Goal: Task Accomplishment & Management: Manage account settings

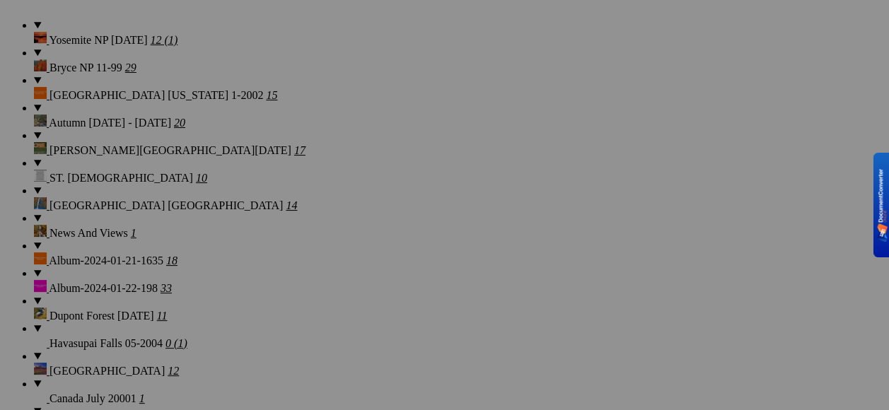
scroll to position [1274, 0]
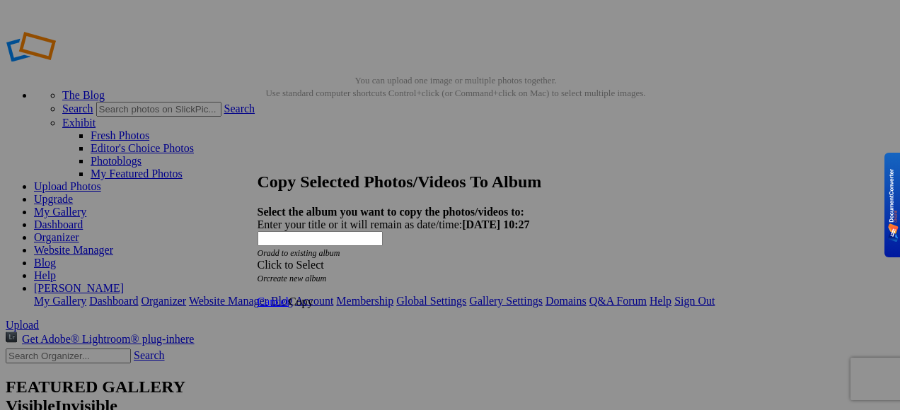
click at [258, 259] on span at bounding box center [258, 265] width 0 height 12
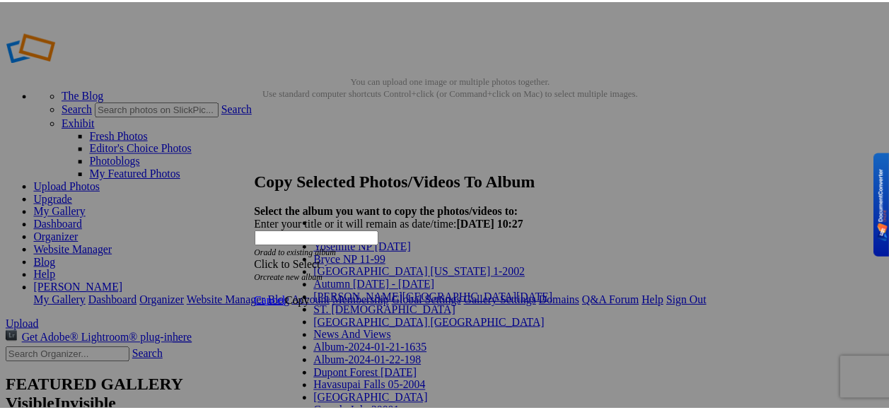
scroll to position [637, 0]
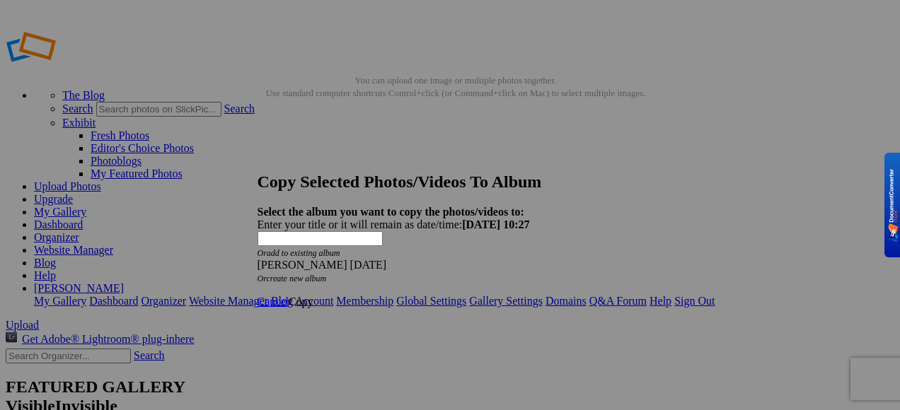
click at [313, 296] on span "Copy" at bounding box center [301, 302] width 25 height 12
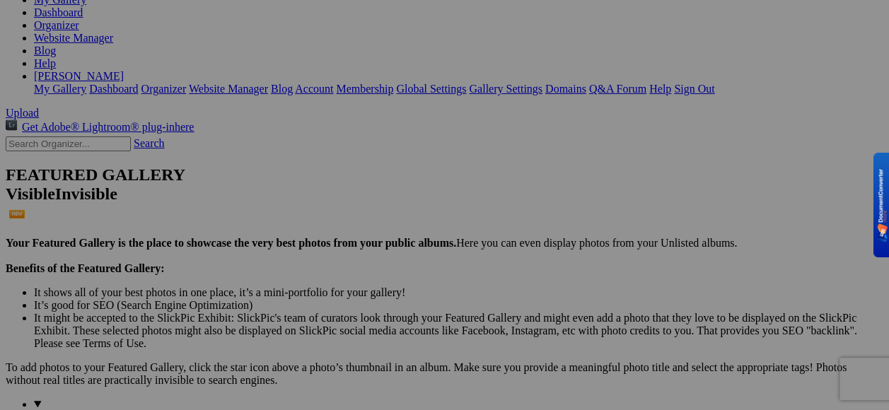
scroll to position [0, 0]
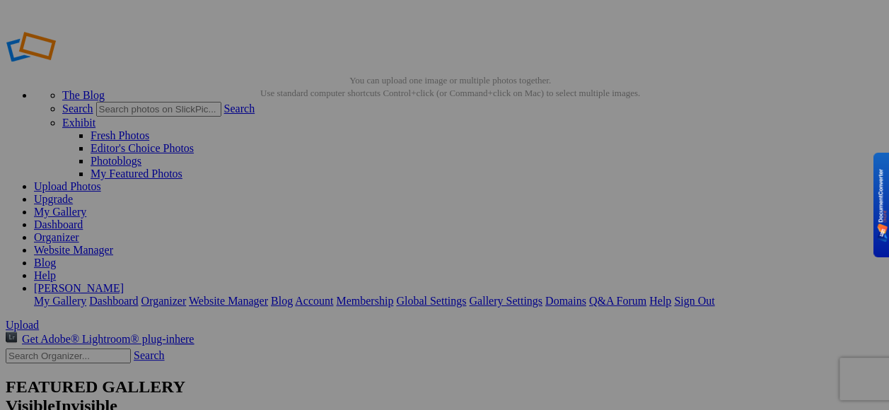
click at [79, 231] on link "Organizer" at bounding box center [56, 237] width 45 height 12
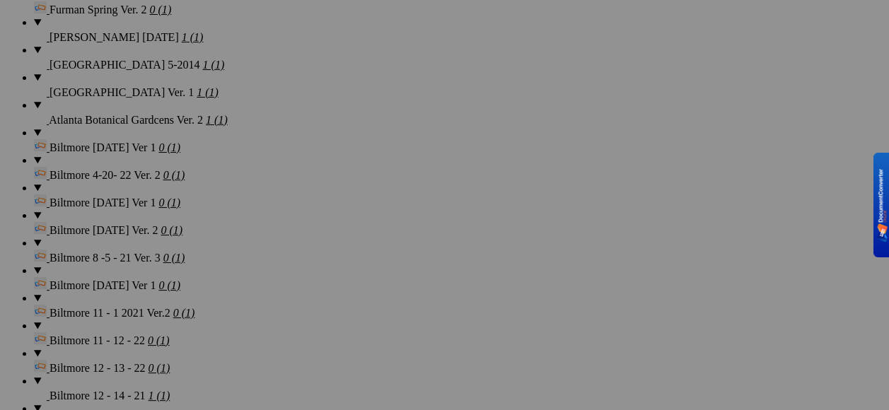
scroll to position [2239, 0]
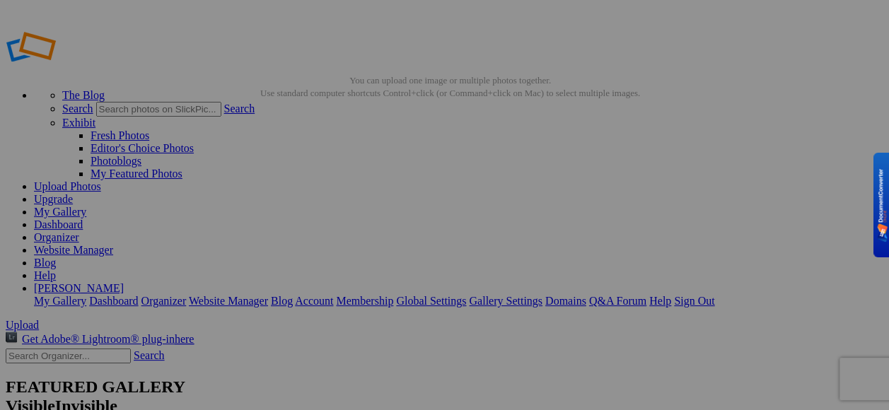
type input "Yartd Blooms [DATE]"
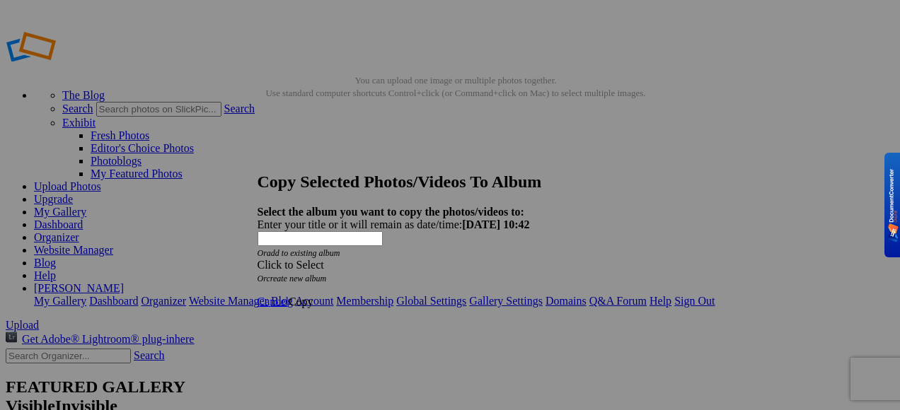
click at [258, 259] on span at bounding box center [258, 265] width 0 height 12
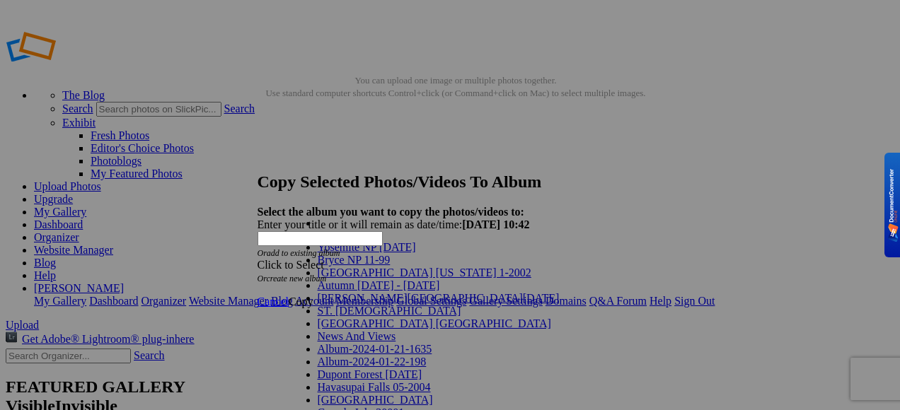
scroll to position [1150, 0]
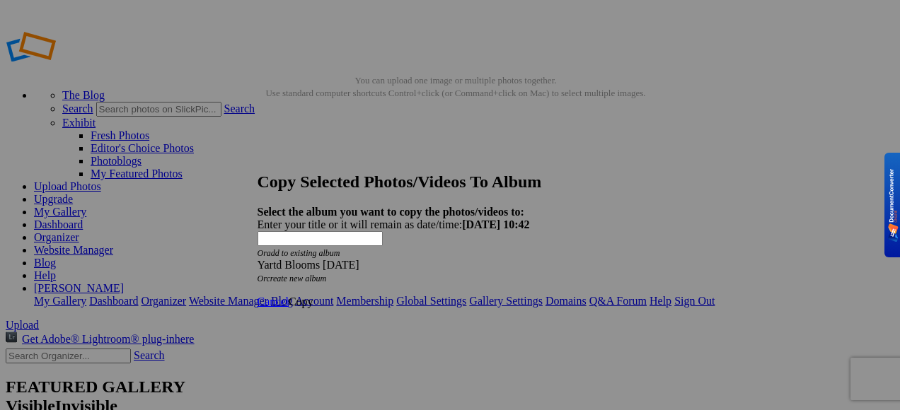
click at [313, 296] on span "Copy" at bounding box center [301, 302] width 25 height 12
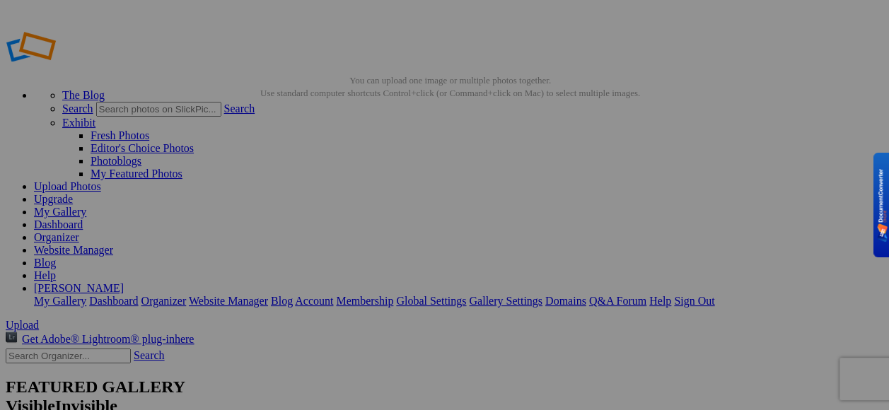
click at [86, 206] on link "My Gallery" at bounding box center [60, 212] width 52 height 12
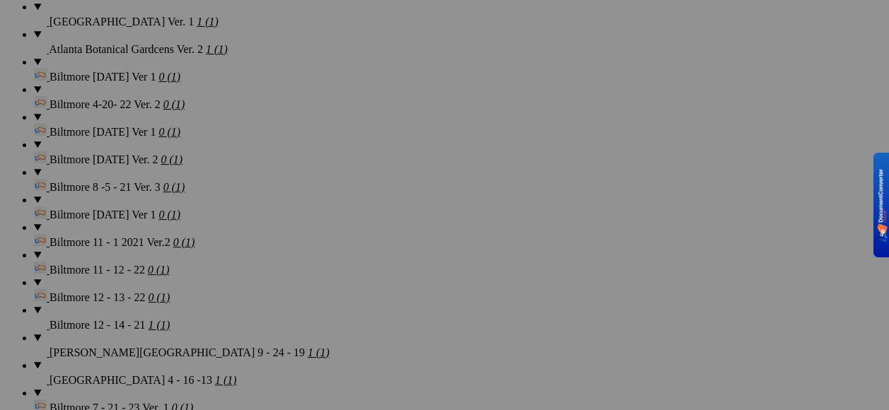
scroll to position [2309, 0]
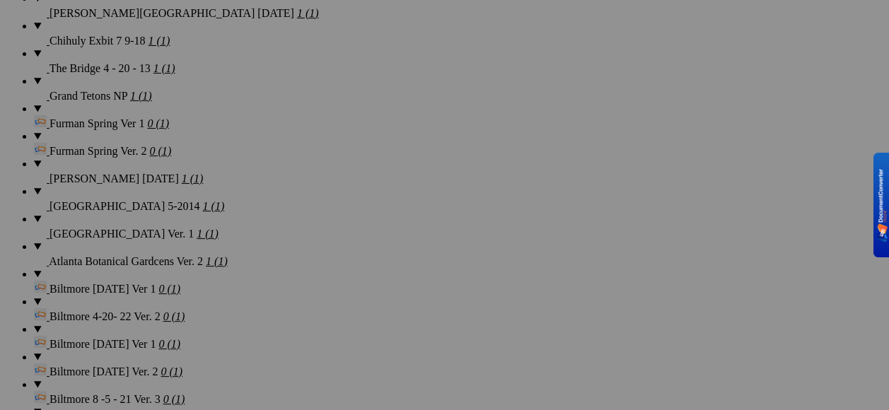
scroll to position [2239, 0]
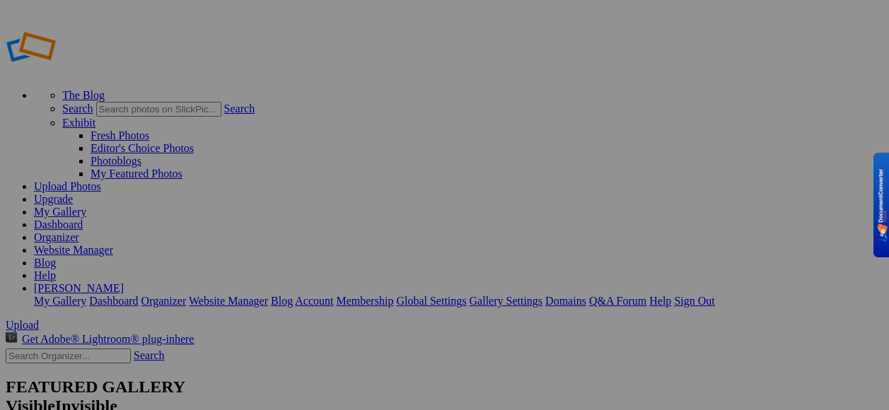
click at [86, 206] on link "My Gallery" at bounding box center [60, 212] width 52 height 12
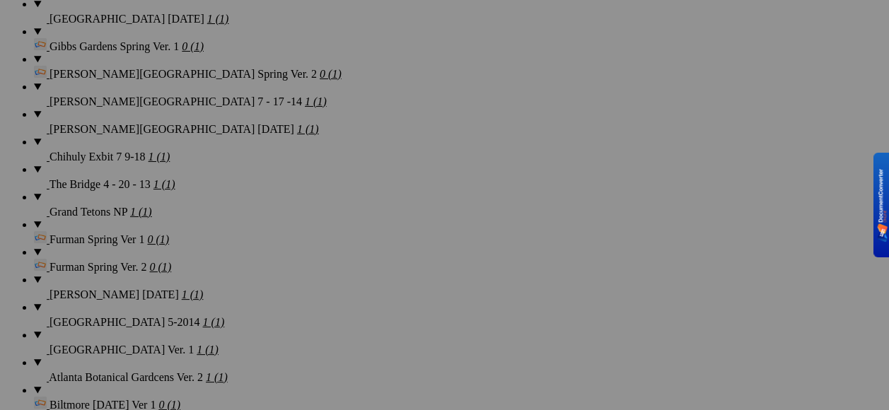
scroll to position [2193, 0]
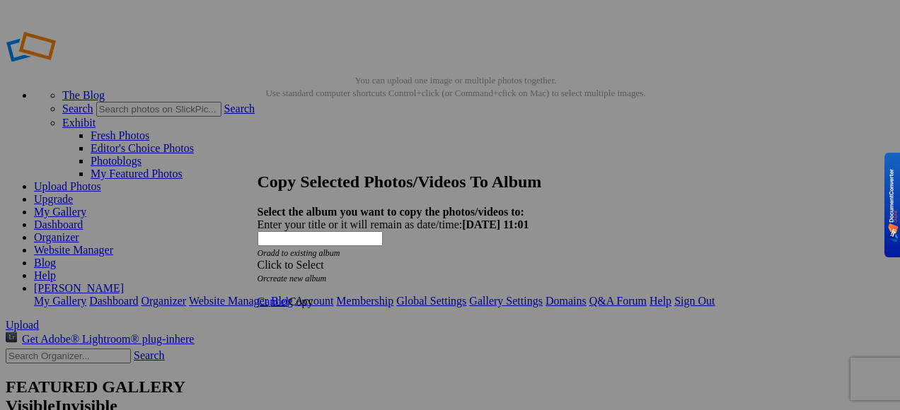
click at [505, 259] on div "Click to Select" at bounding box center [445, 265] width 375 height 13
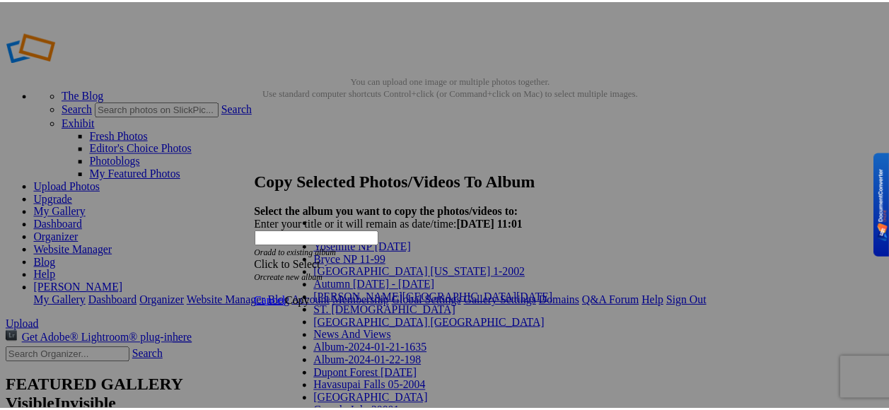
scroll to position [1145, 0]
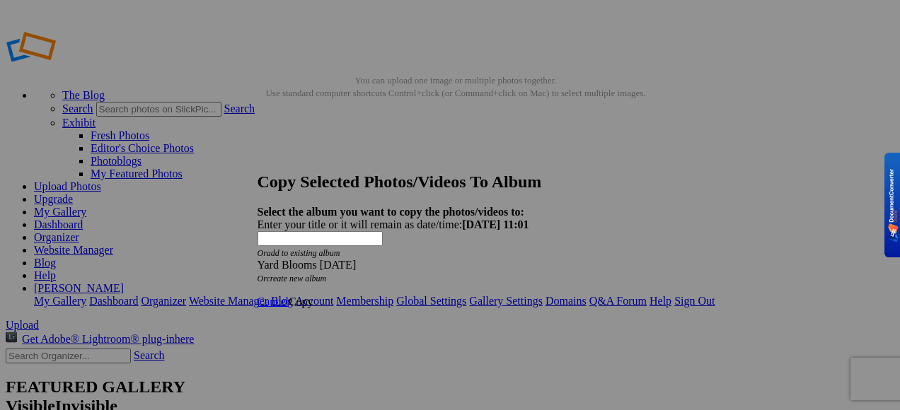
click at [313, 296] on span "Copy" at bounding box center [301, 302] width 25 height 12
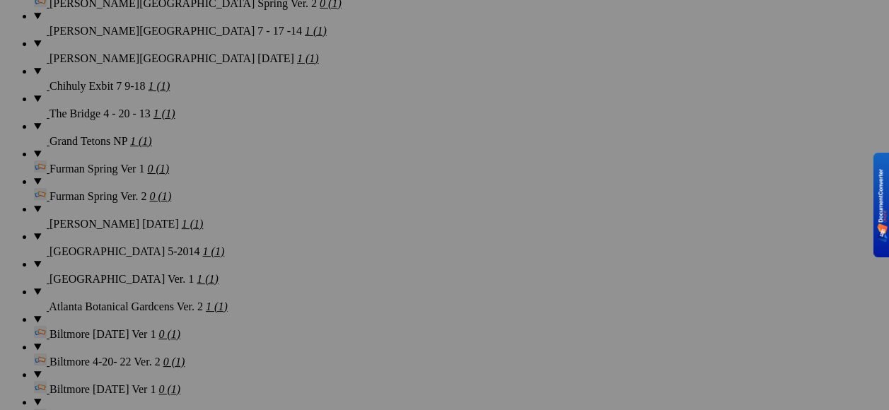
scroll to position [2193, 0]
